Goal: Transaction & Acquisition: Purchase product/service

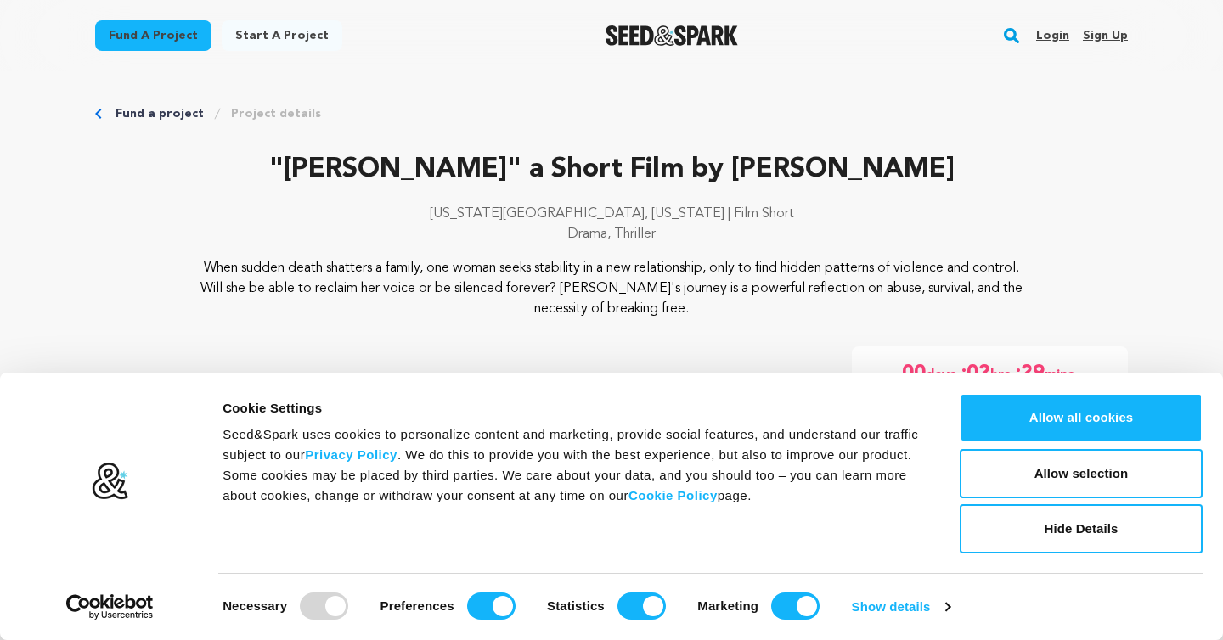
scroll to position [87, 0]
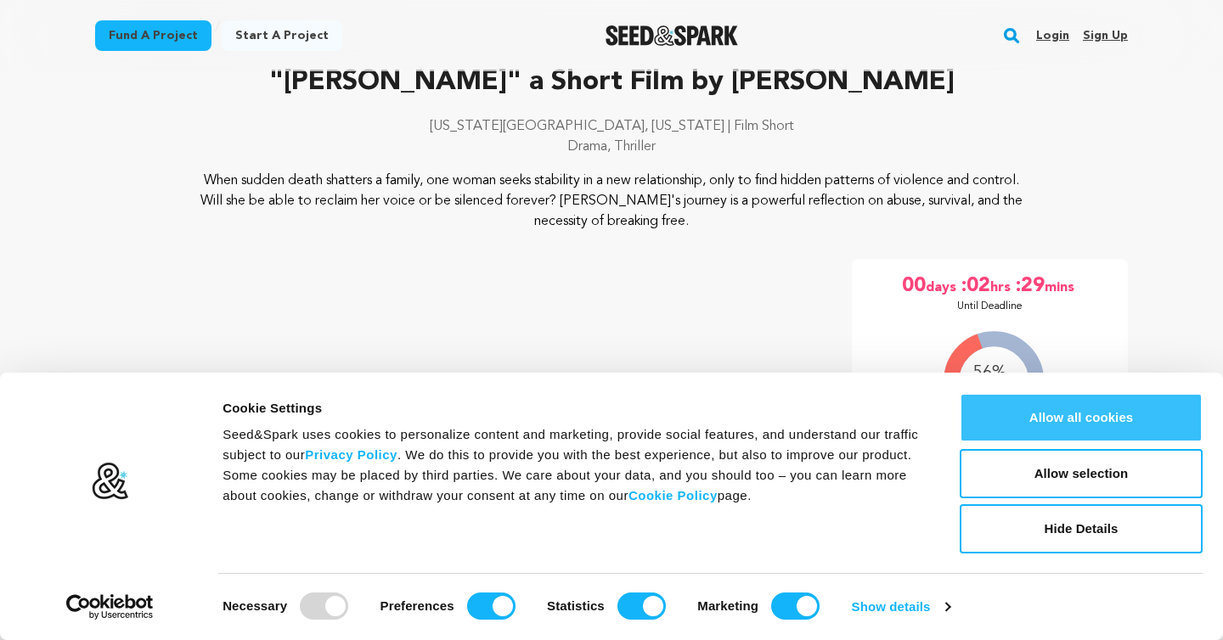
click at [1118, 421] on button "Allow all cookies" at bounding box center [1081, 417] width 243 height 49
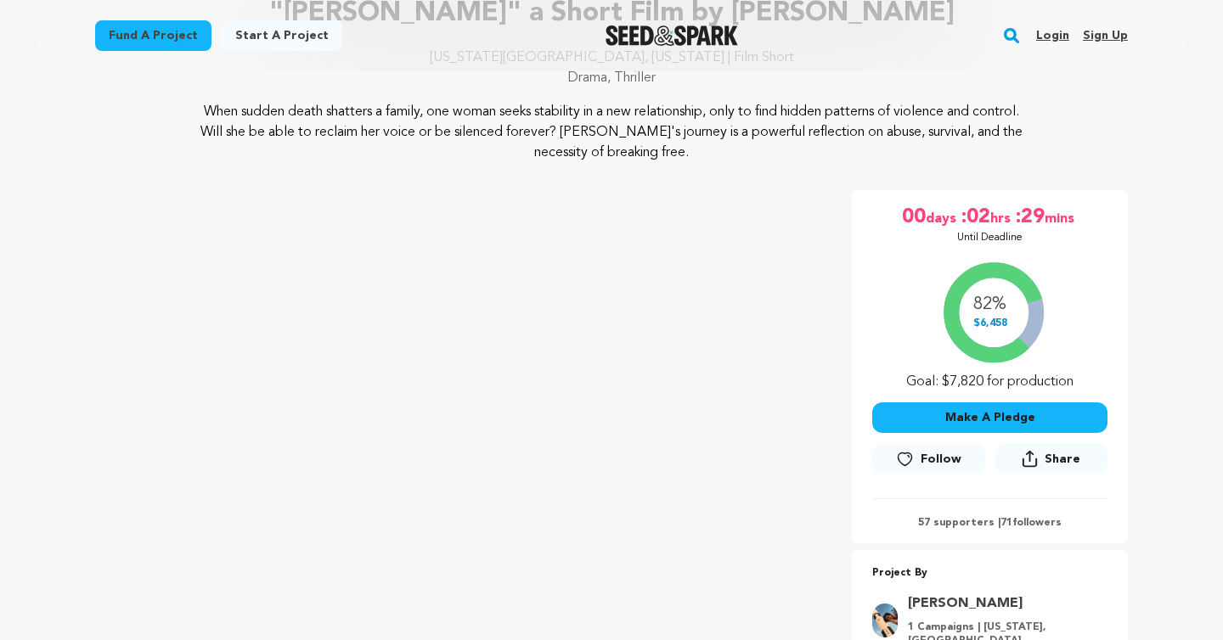
scroll to position [249, 0]
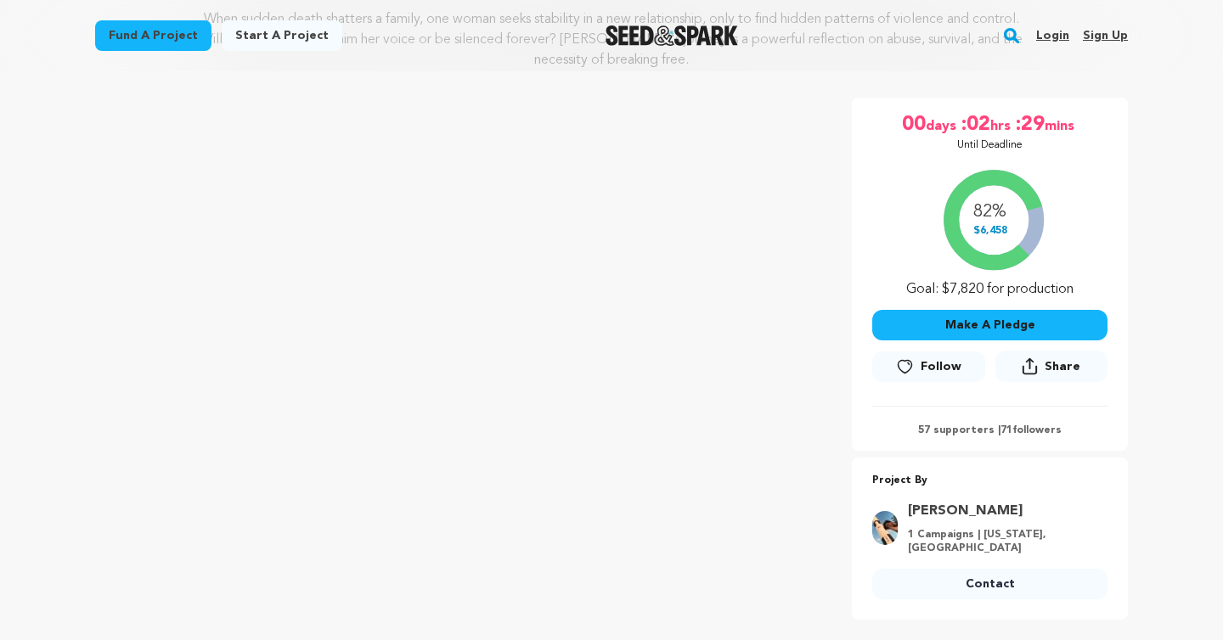
click at [943, 326] on button "Make A Pledge" at bounding box center [989, 325] width 235 height 31
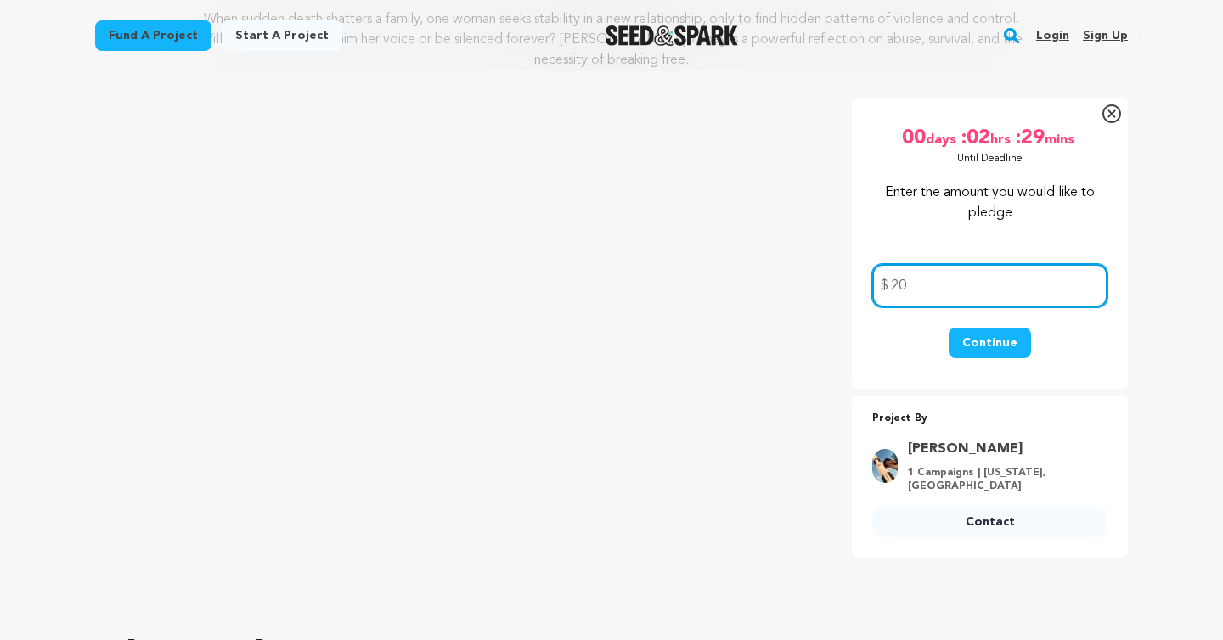
type input "20"
click at [971, 338] on button "Continue" at bounding box center [990, 343] width 82 height 31
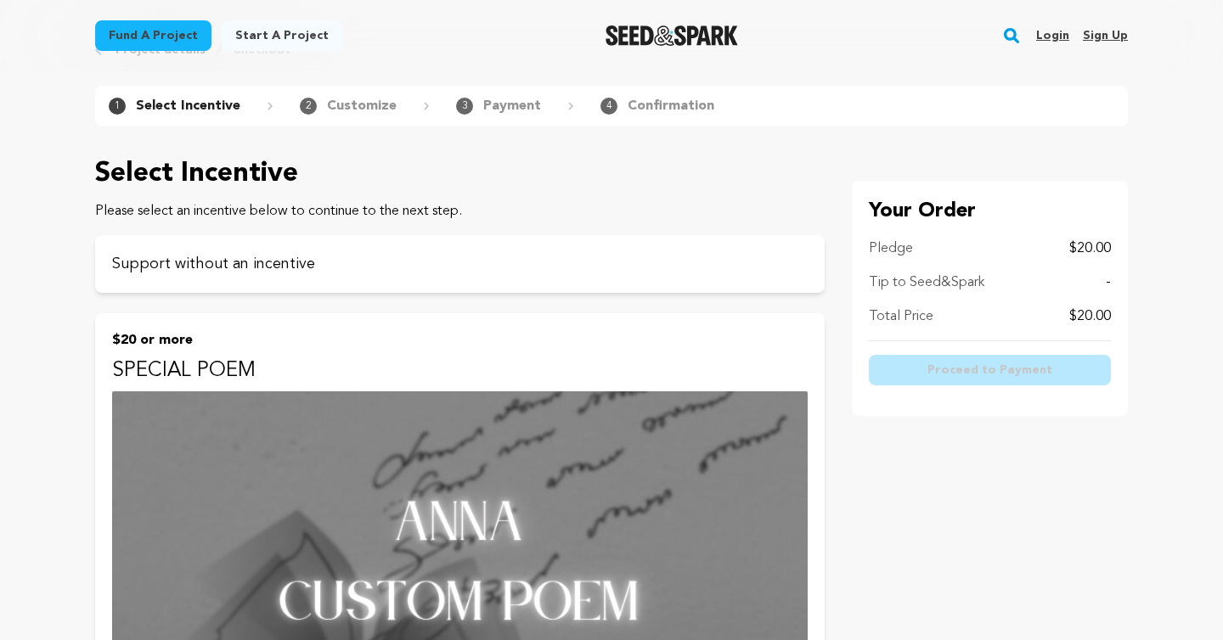
scroll to position [63, 0]
click at [364, 360] on p "SPECIAL POEM" at bounding box center [459, 371] width 695 height 27
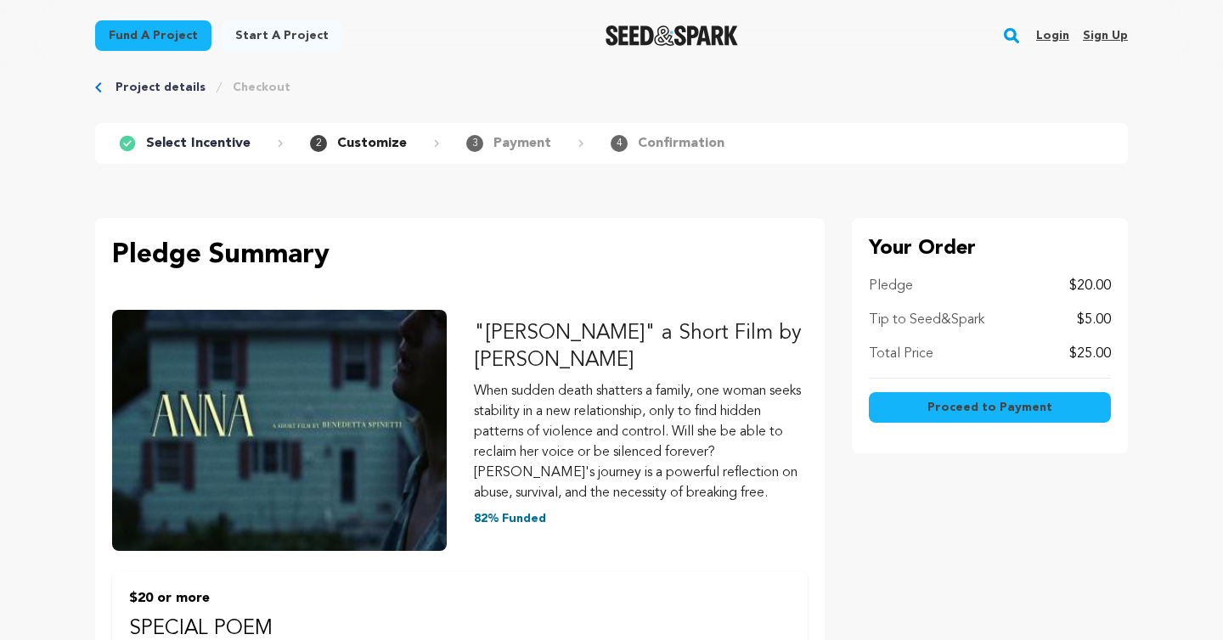
scroll to position [32, 0]
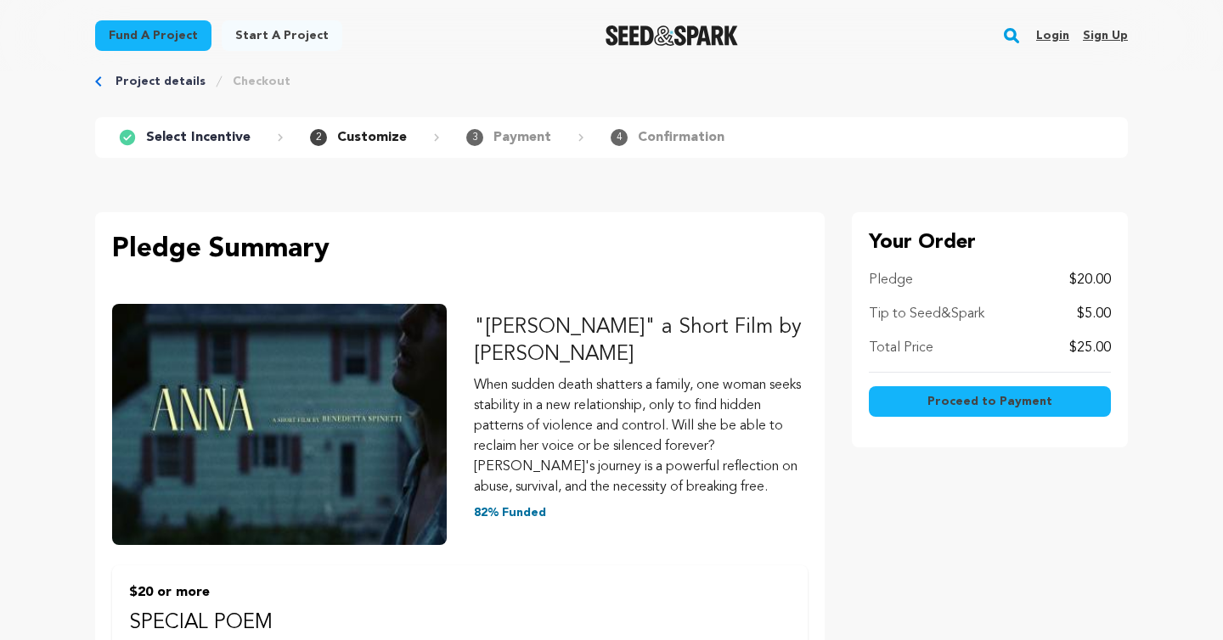
click at [109, 86] on div "Project details Checkout" at bounding box center [611, 81] width 1033 height 17
click at [104, 84] on div "Project details Checkout" at bounding box center [611, 81] width 1033 height 17
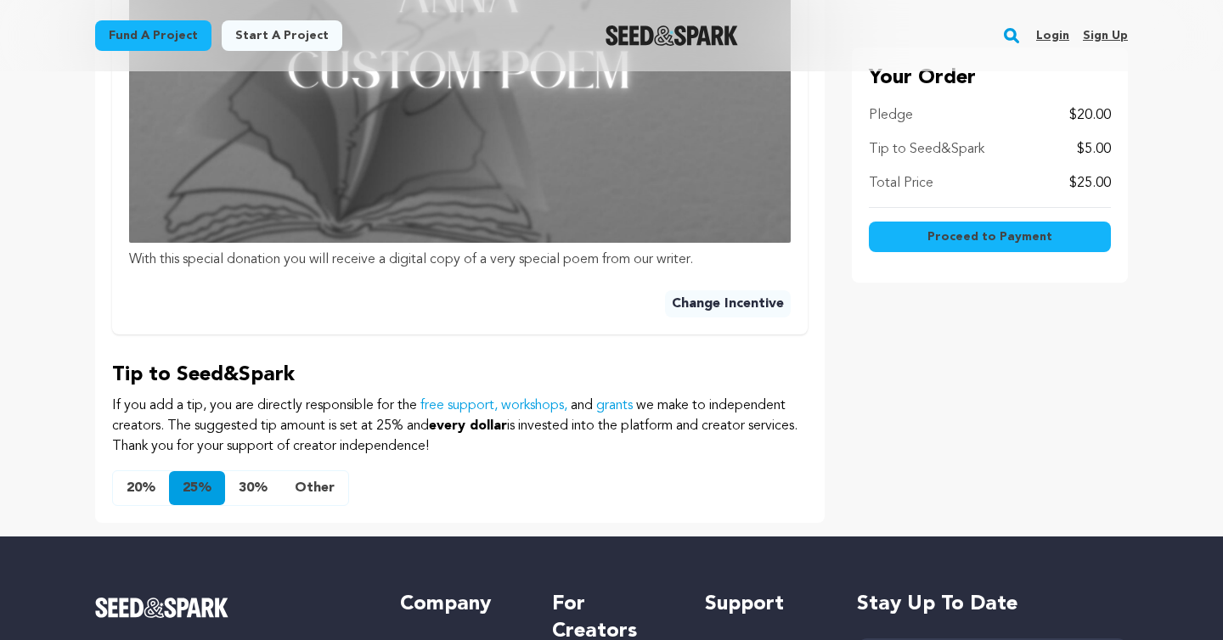
scroll to position [832, 0]
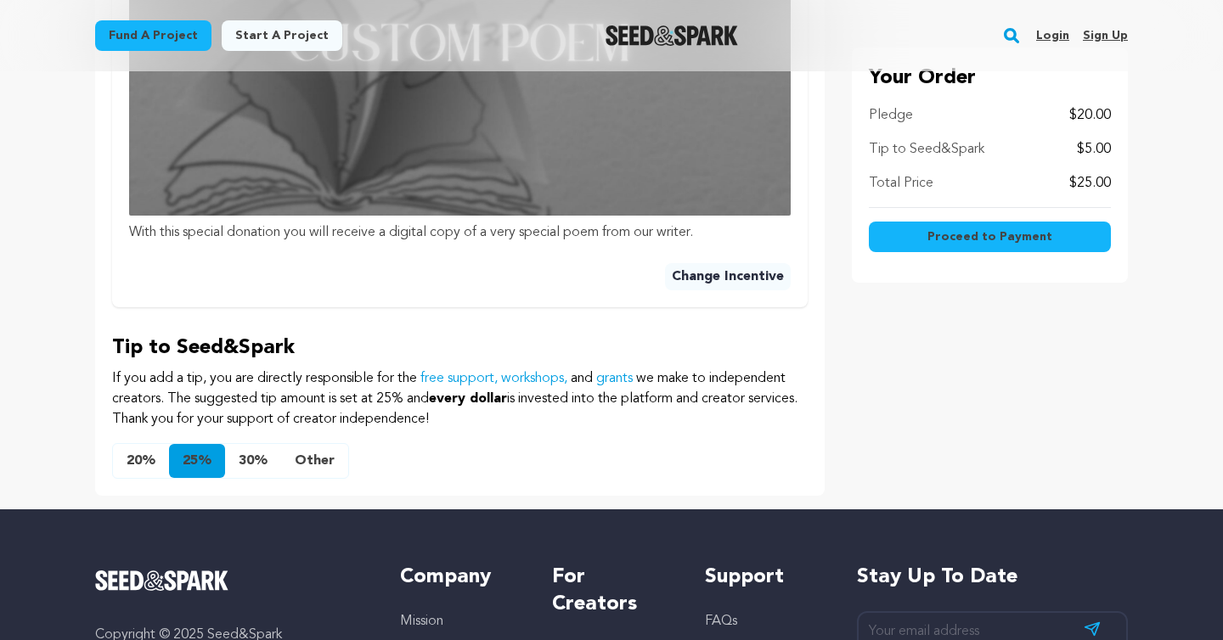
click at [308, 459] on button "Other" at bounding box center [314, 461] width 67 height 34
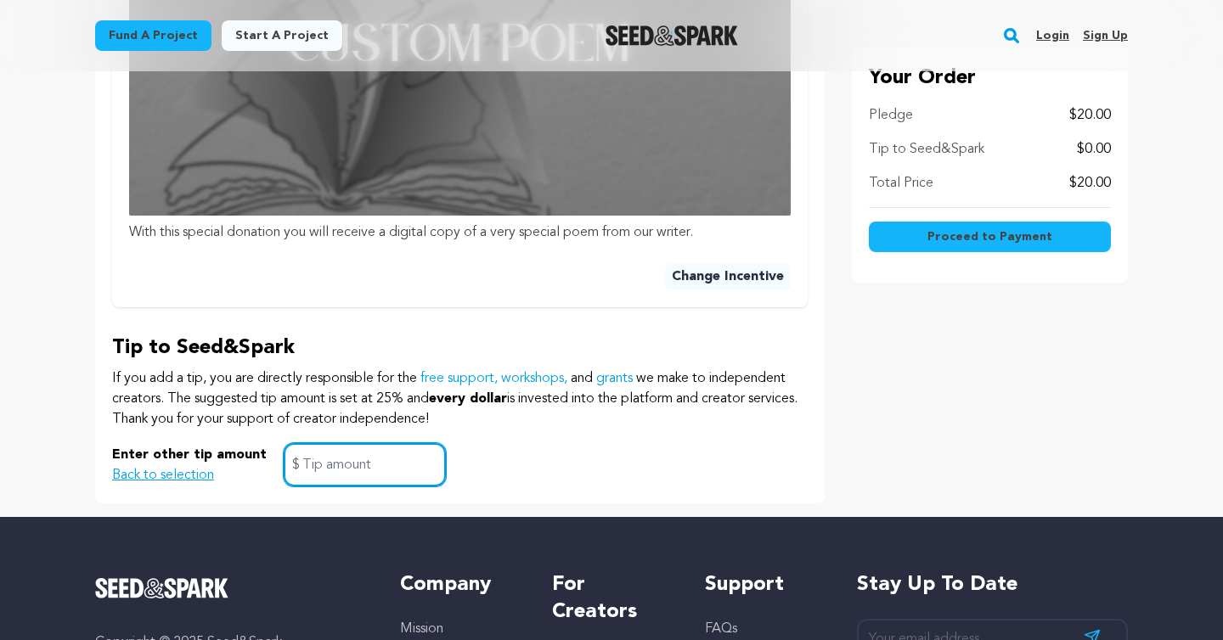
click at [335, 465] on input "text" at bounding box center [365, 464] width 162 height 43
type input "0"
click at [926, 238] on button "Proceed to Payment" at bounding box center [990, 237] width 242 height 31
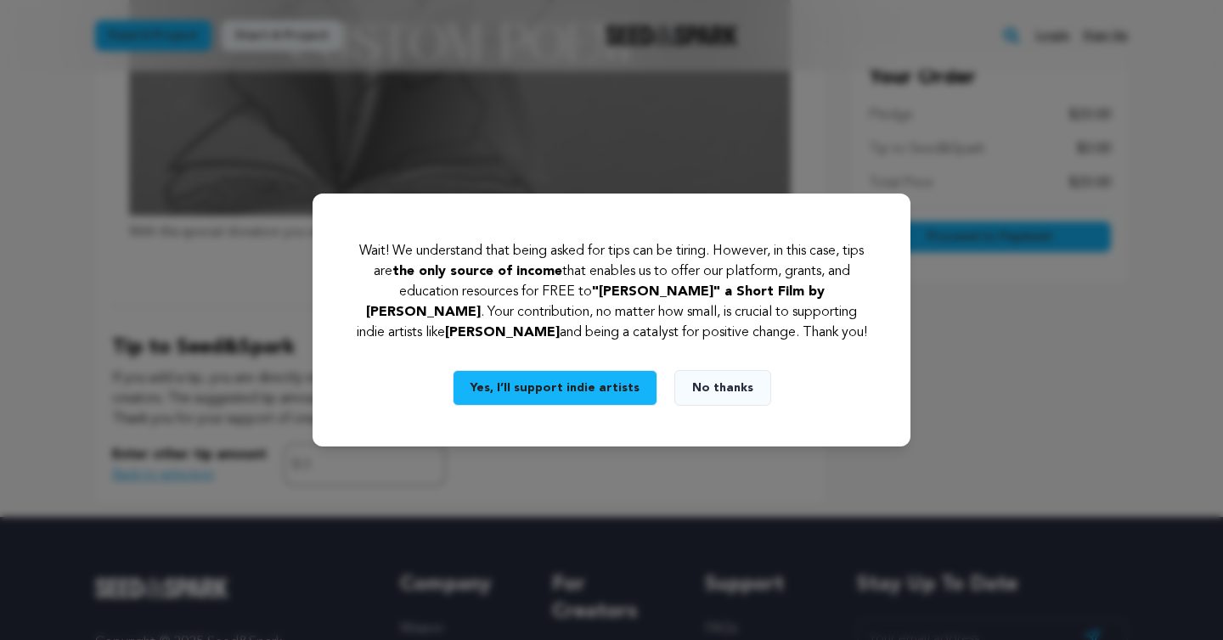
click at [703, 393] on button "No thanks" at bounding box center [722, 388] width 97 height 36
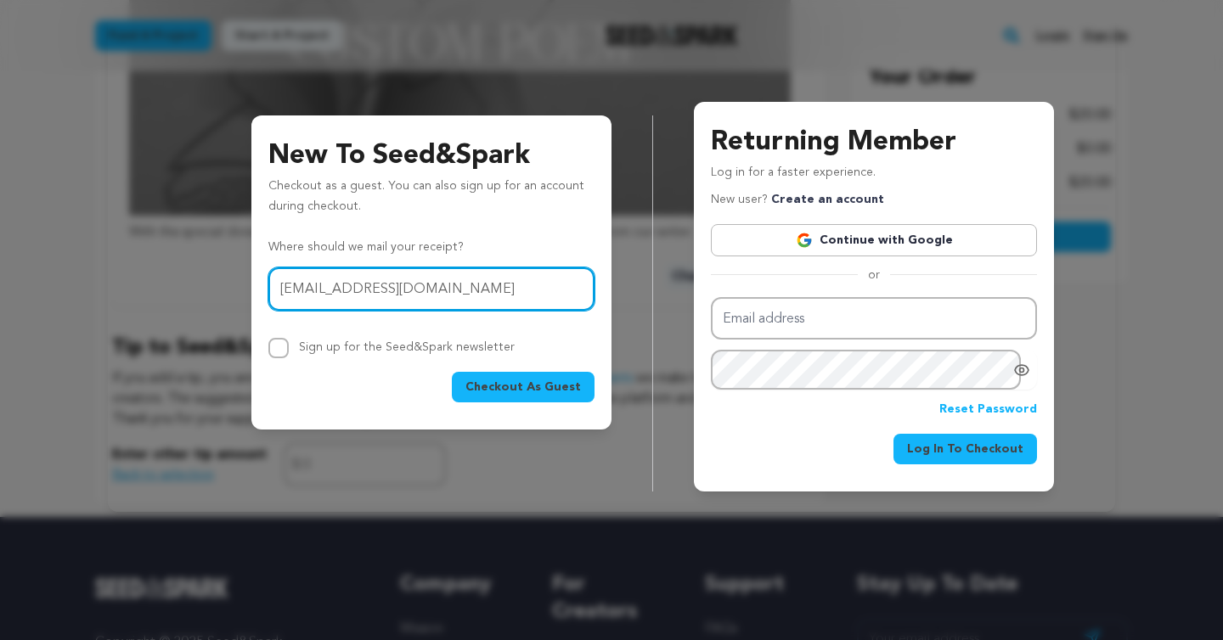
type input "sacar.history@gmail.com"
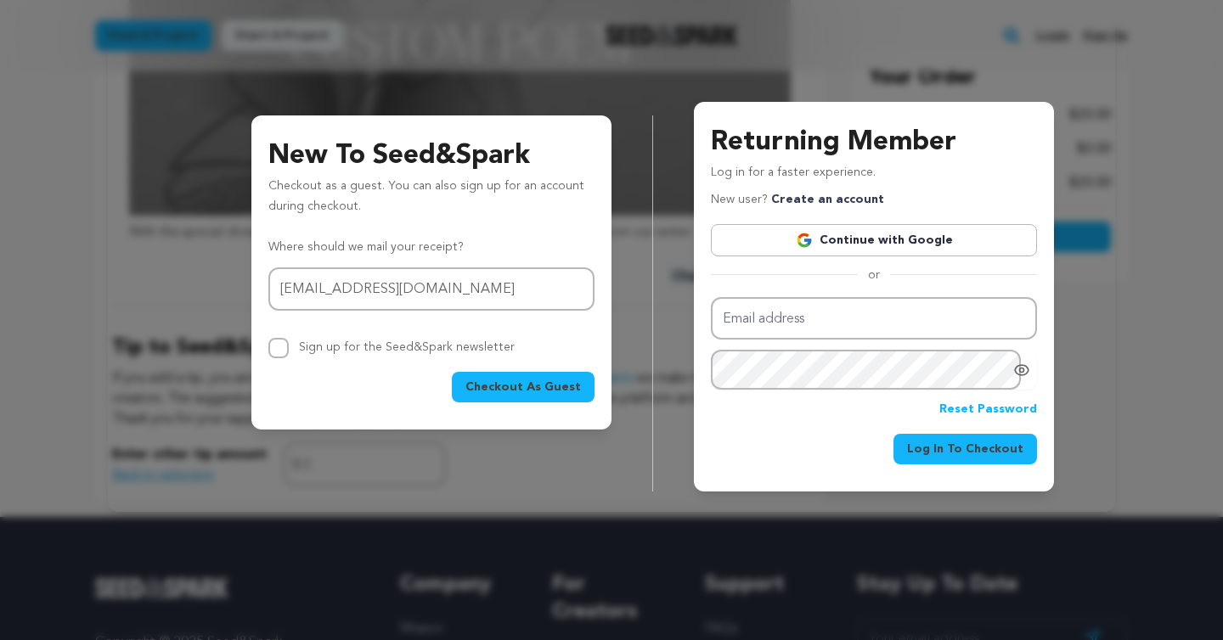
click at [512, 378] on button "Checkout As Guest" at bounding box center [523, 387] width 143 height 31
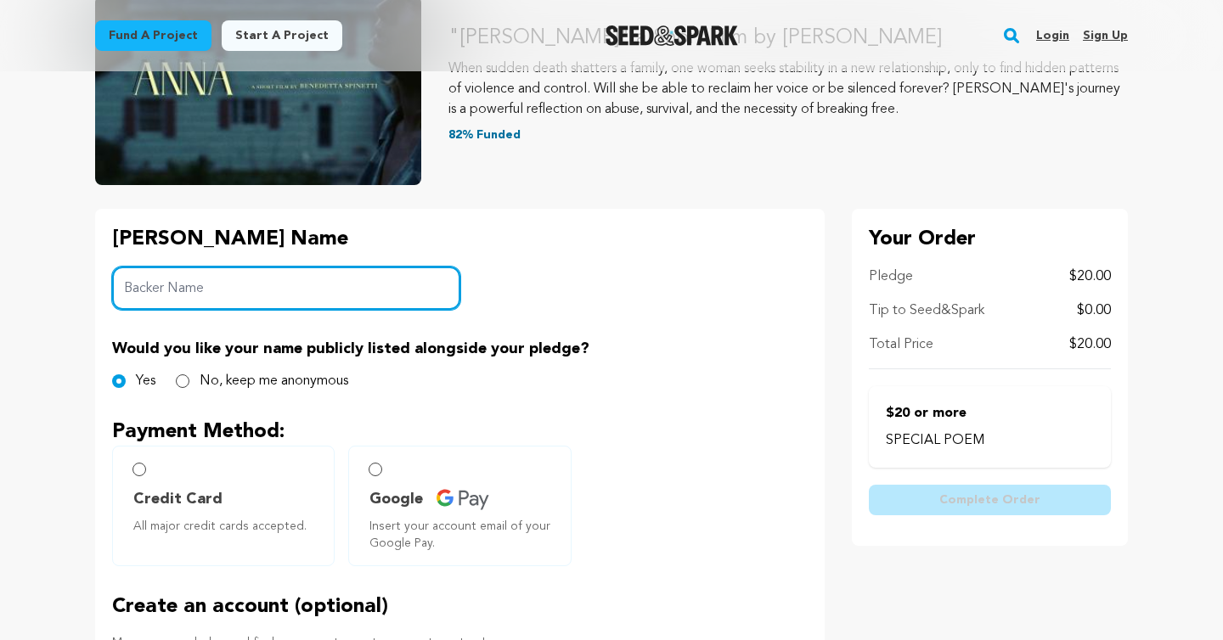
scroll to position [222, 0]
type input "[PERSON_NAME]"
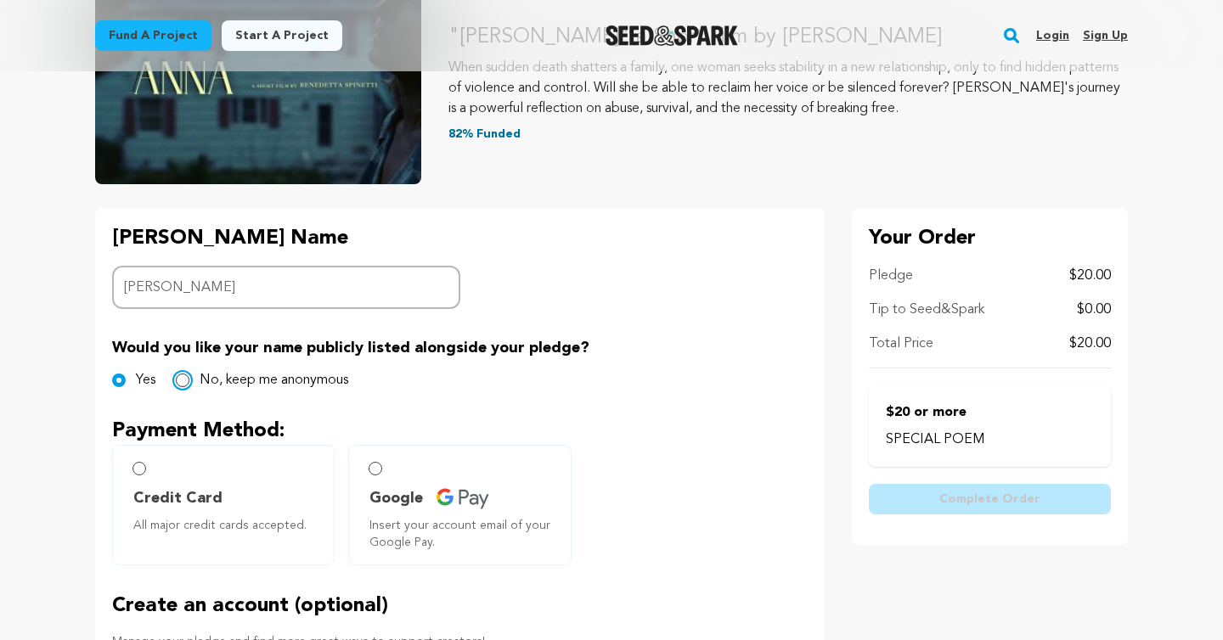
click at [188, 383] on input "No, keep me anonymous" at bounding box center [183, 381] width 14 height 14
radio input "true"
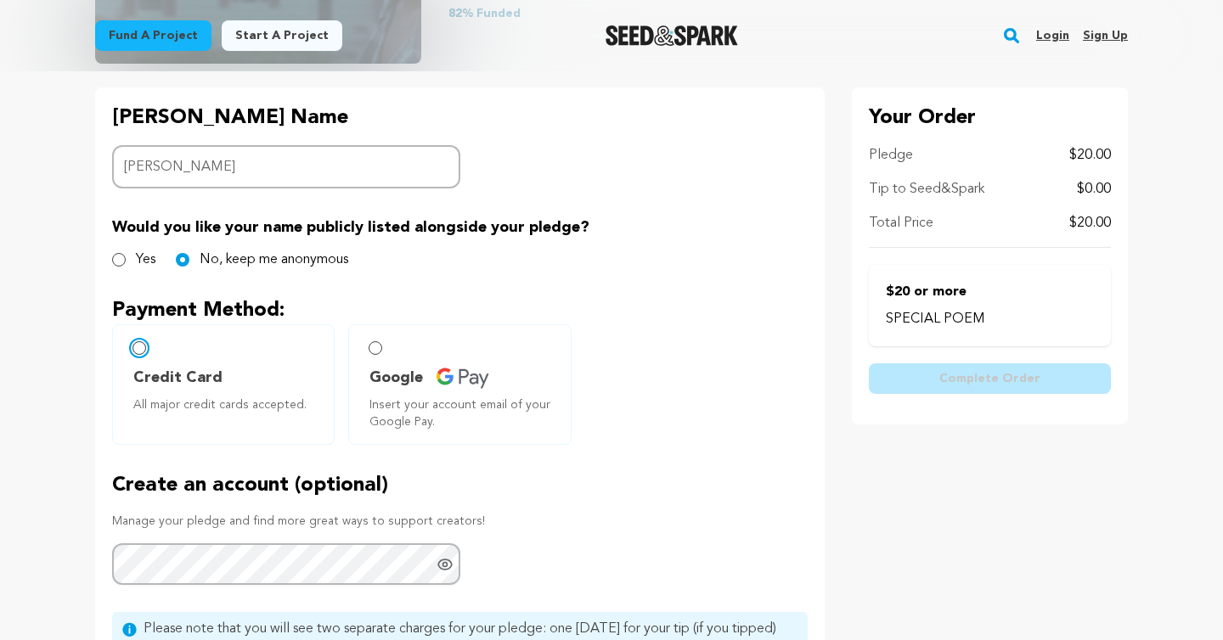
click at [139, 352] on input "Credit Card All major credit cards accepted." at bounding box center [139, 348] width 14 height 14
radio input "false"
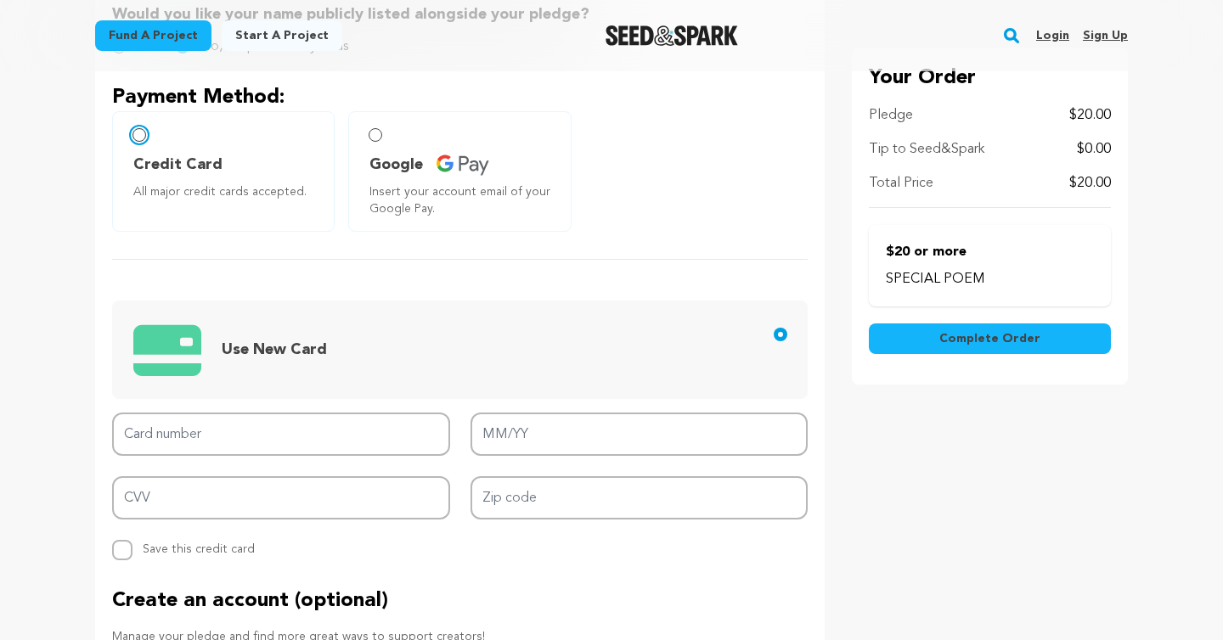
scroll to position [557, 0]
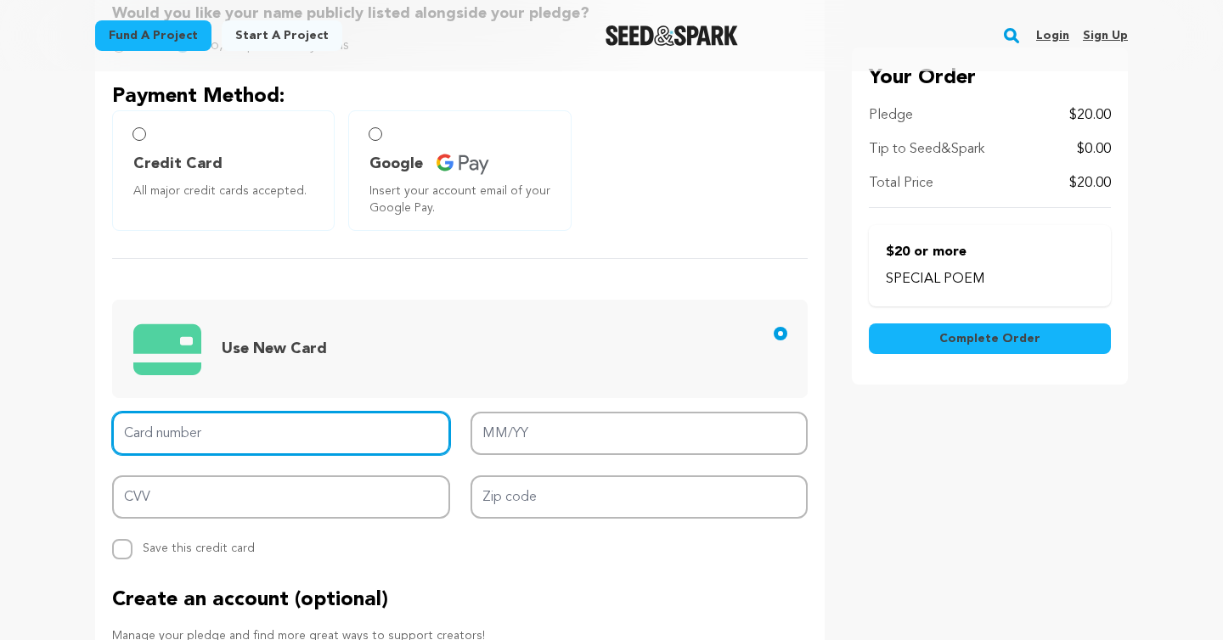
click at [221, 434] on input "Card number" at bounding box center [281, 433] width 338 height 43
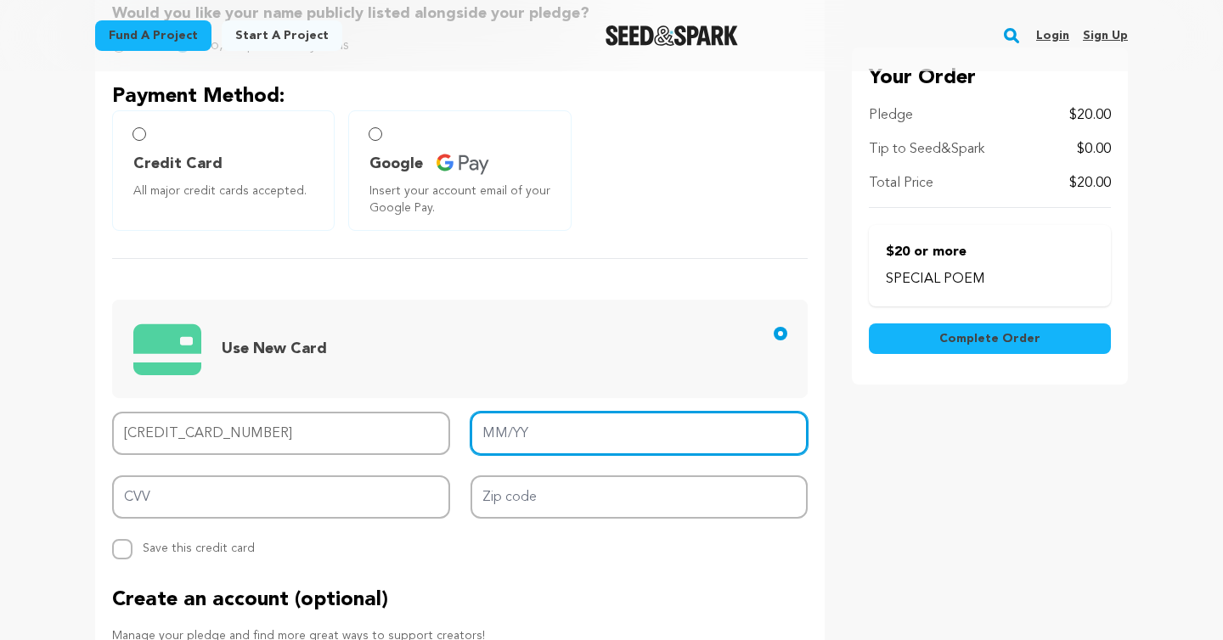
type input "[CREDIT_CARD_NUMBER]"
type input "06/29"
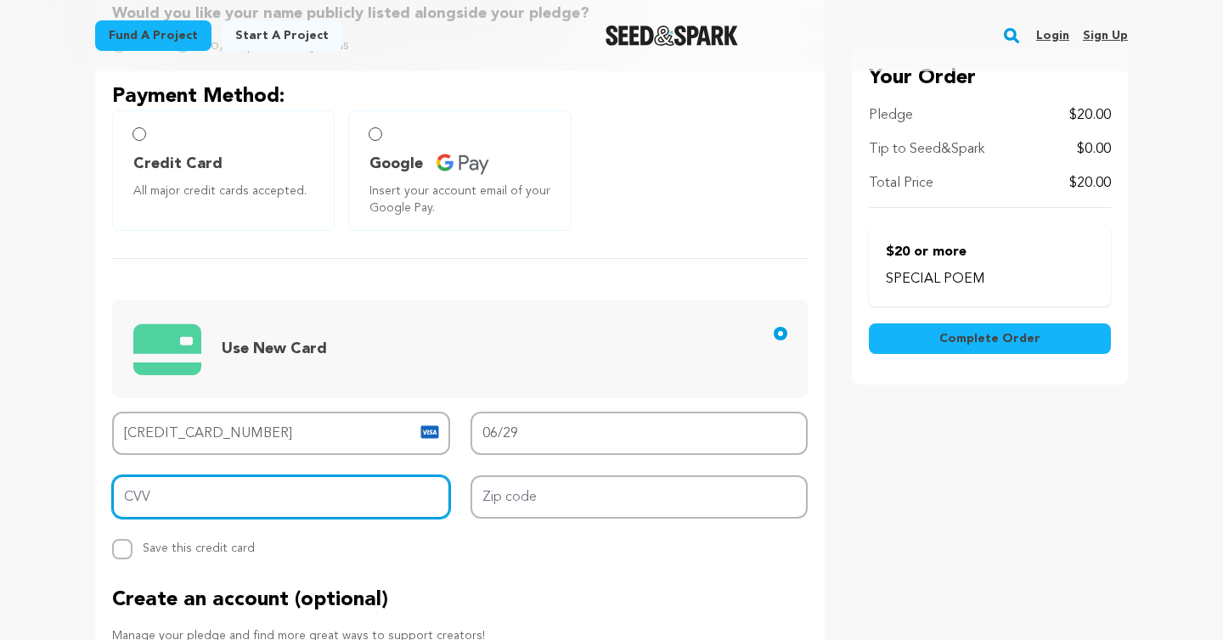
click at [295, 489] on input "CVV" at bounding box center [281, 497] width 338 height 43
type input "294"
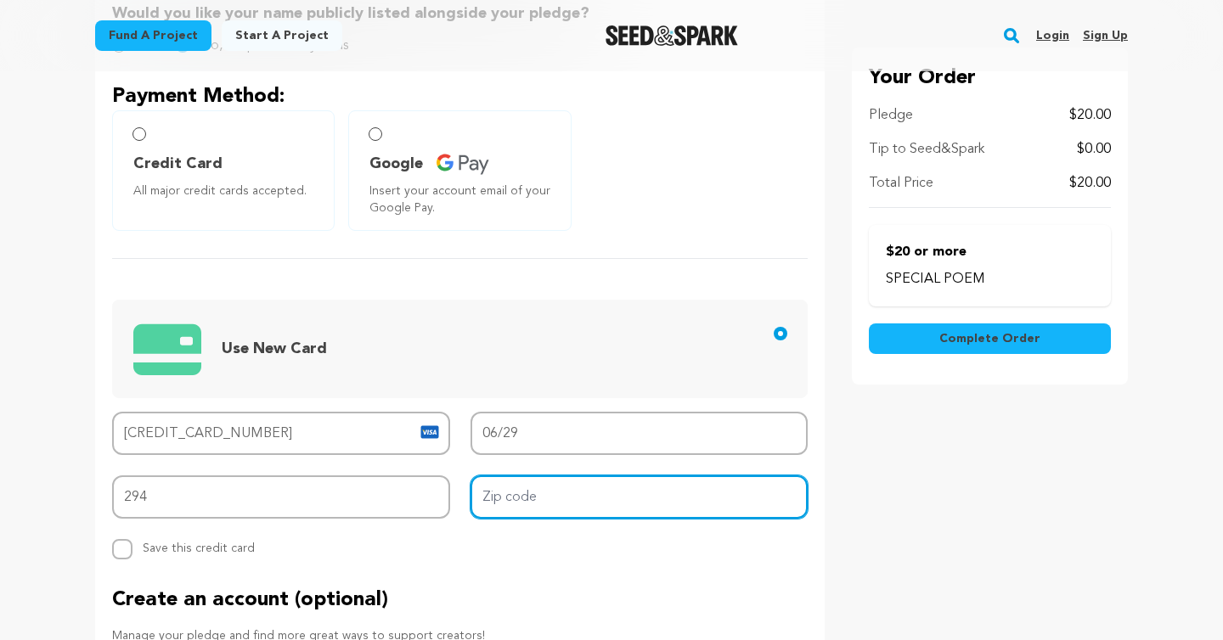
click at [526, 504] on input "Zip code" at bounding box center [639, 497] width 338 height 43
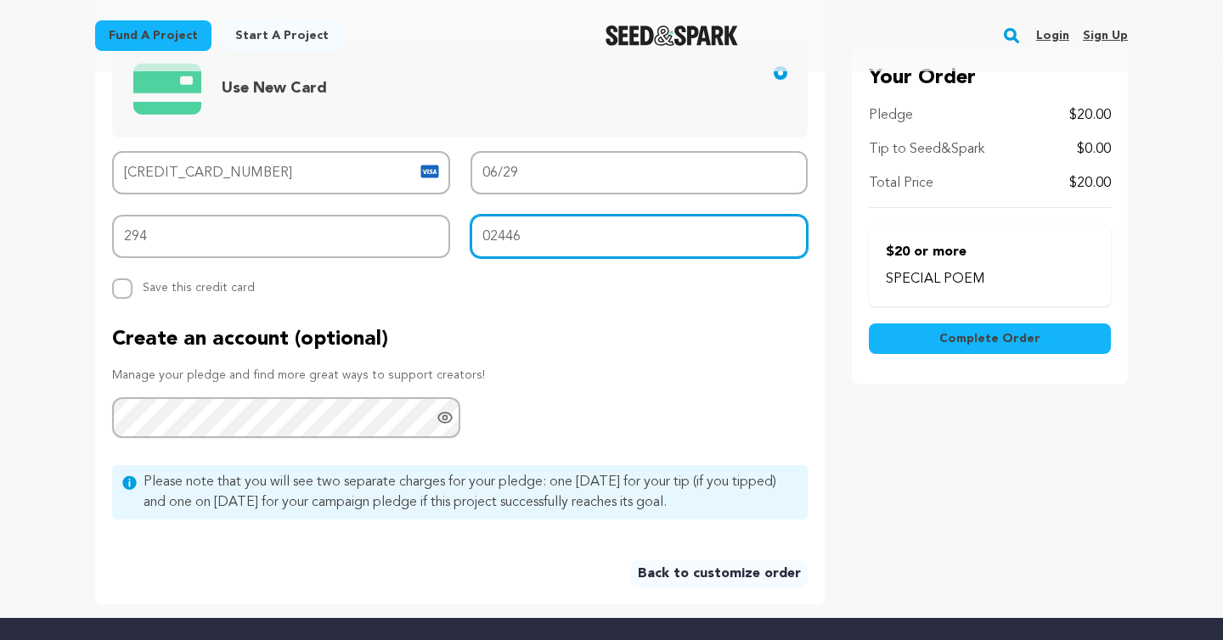
scroll to position [817, 0]
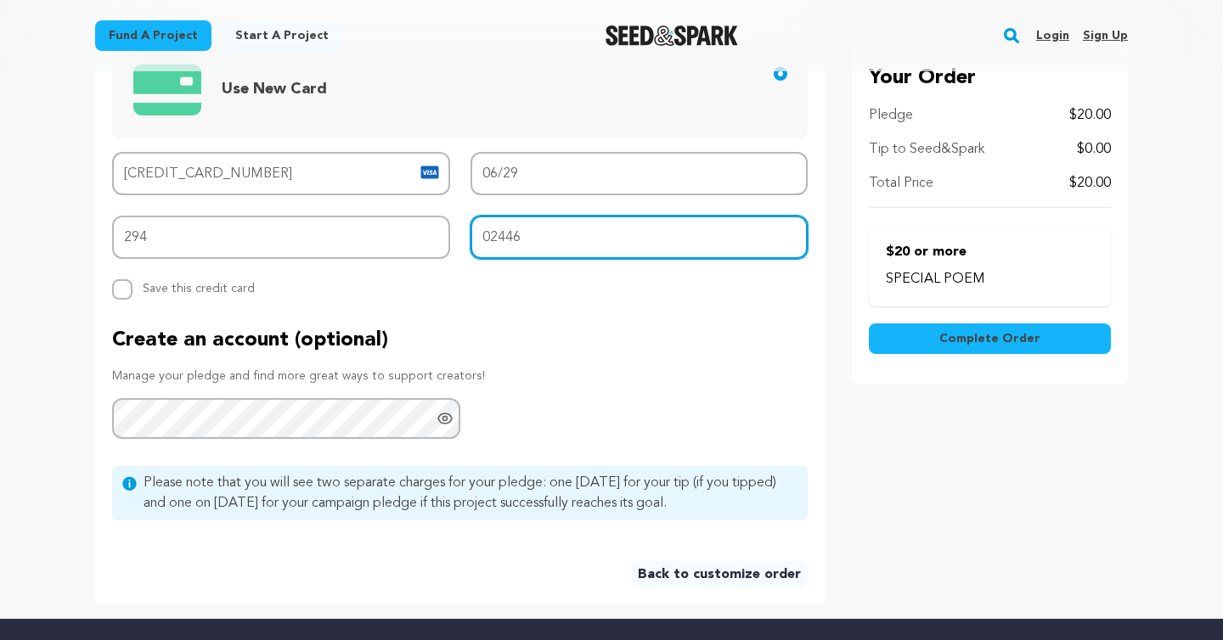
type input "02446"
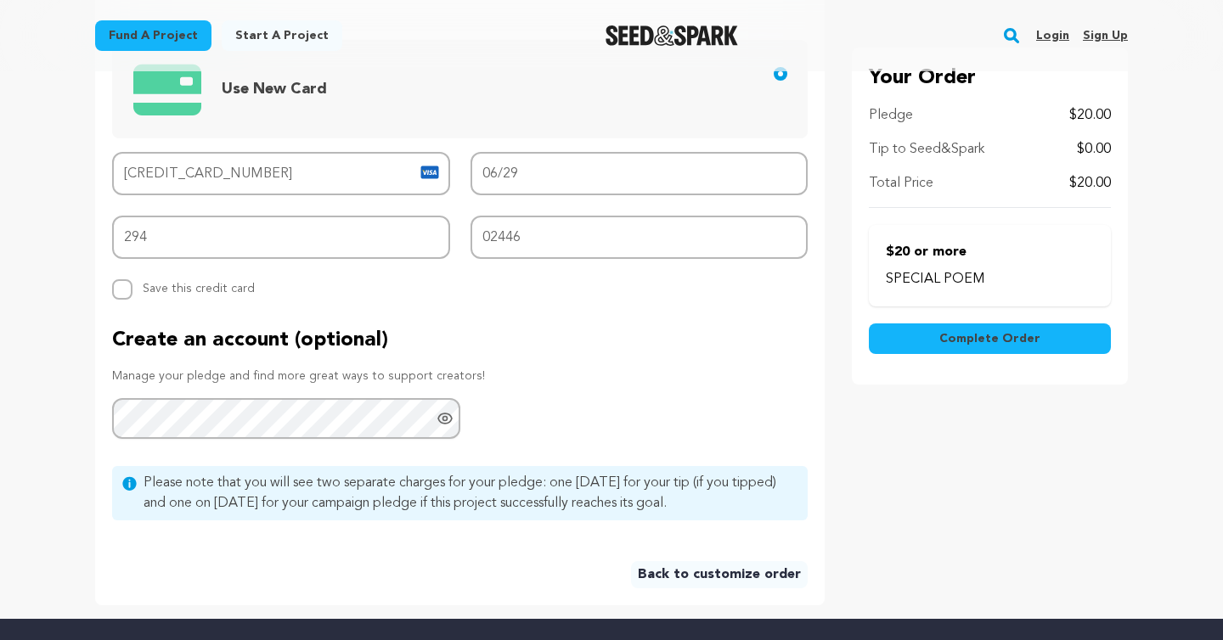
click at [975, 342] on span "Complete Order" at bounding box center [989, 338] width 101 height 17
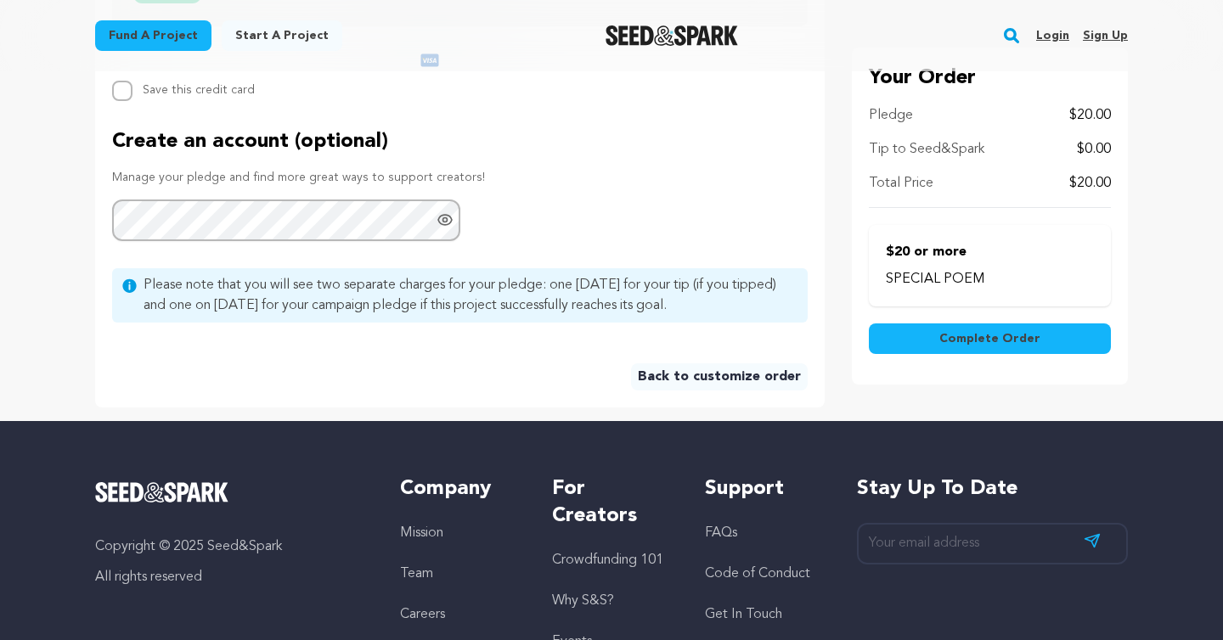
scroll to position [532, 0]
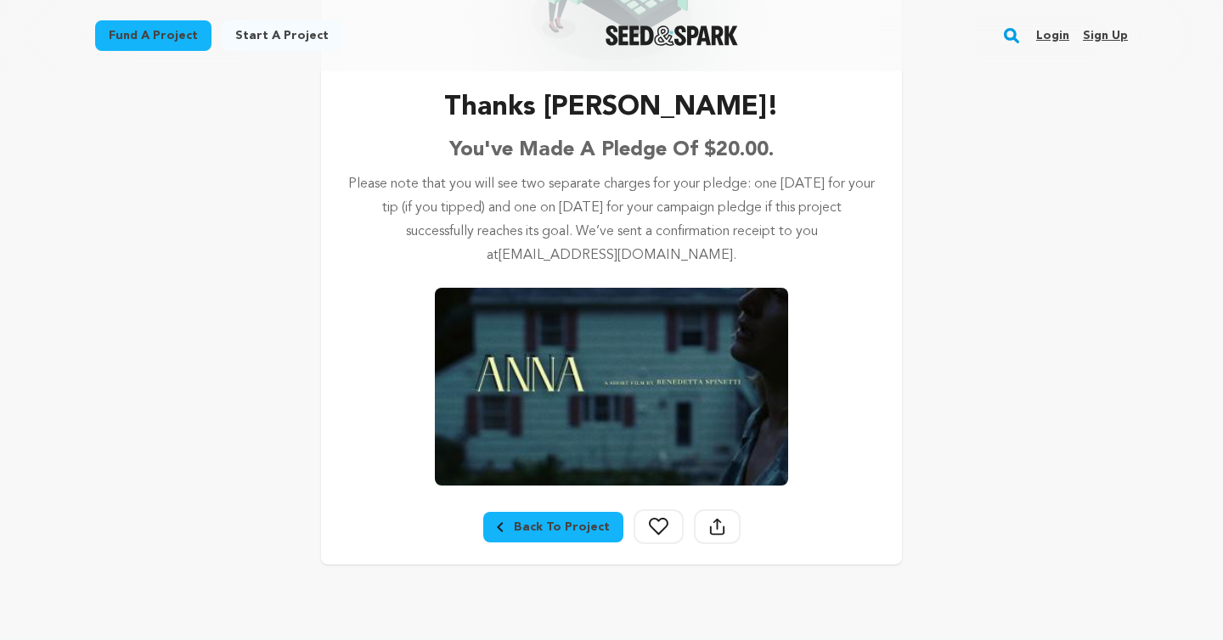
scroll to position [247, 0]
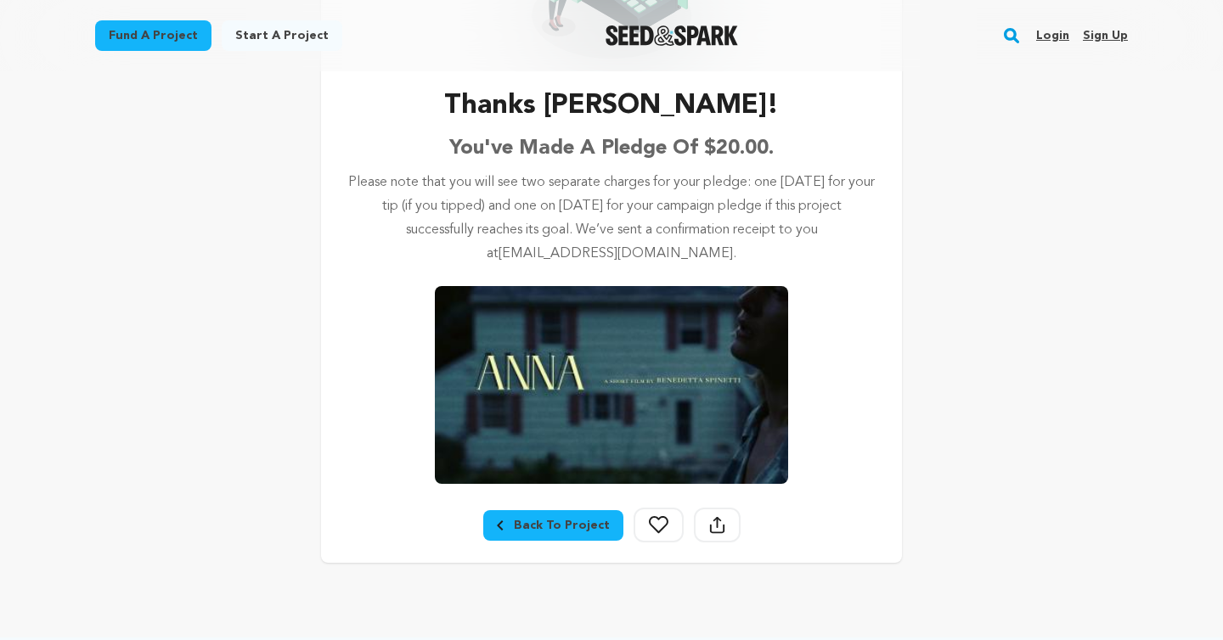
click at [528, 522] on div "Back To Project" at bounding box center [553, 525] width 113 height 17
